Goal: Navigation & Orientation: Go to known website

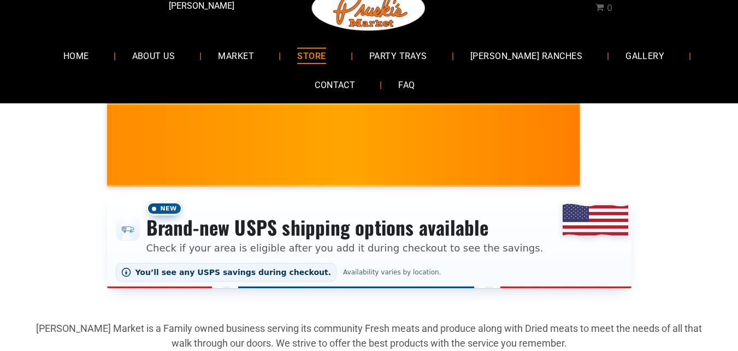
scroll to position [55, 0]
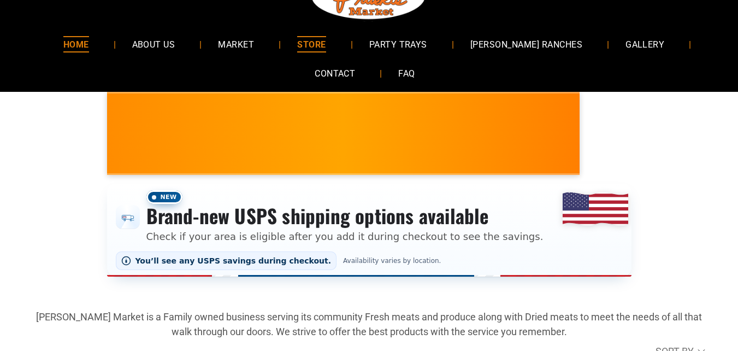
click at [105, 32] on link "HOME" at bounding box center [76, 43] width 58 height 29
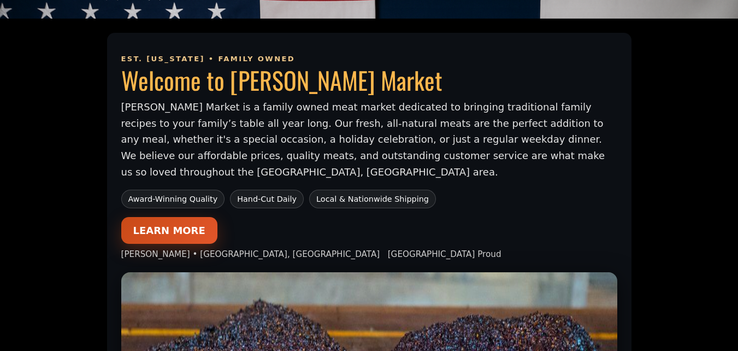
scroll to position [710, 0]
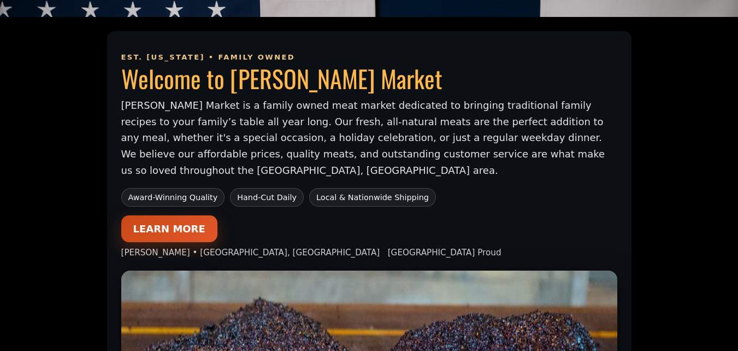
click at [149, 226] on link "LEARN MORE" at bounding box center [169, 228] width 96 height 27
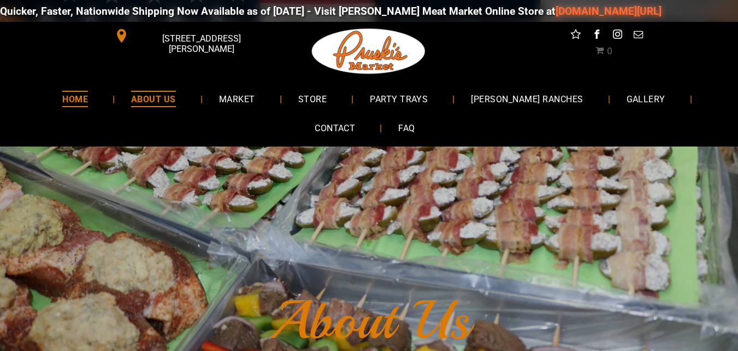
click at [102, 111] on link "HOME" at bounding box center [75, 98] width 58 height 29
